Goal: Find specific page/section: Find specific page/section

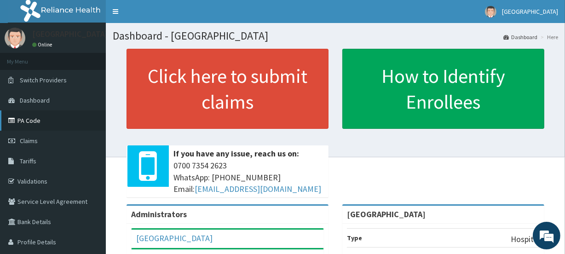
click at [36, 122] on link "PA Code" at bounding box center [53, 120] width 106 height 20
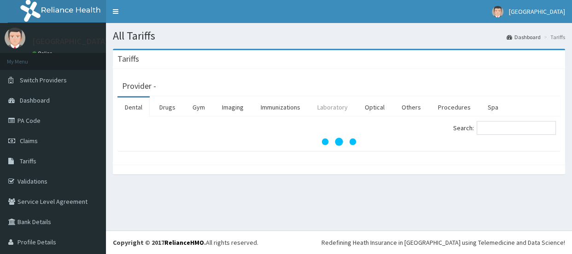
click at [341, 110] on link "Laboratory" at bounding box center [332, 107] width 45 height 19
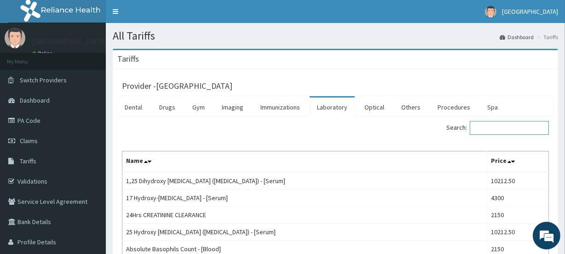
click at [501, 130] on input "Search:" at bounding box center [509, 128] width 79 height 14
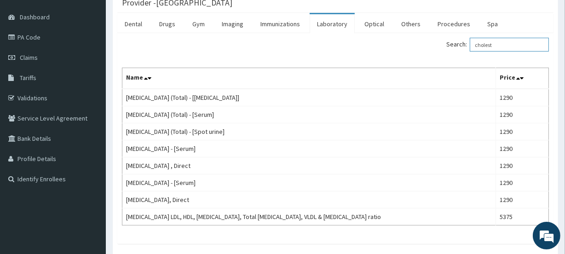
type input "cholest"
